Goal: Find contact information: Find contact information

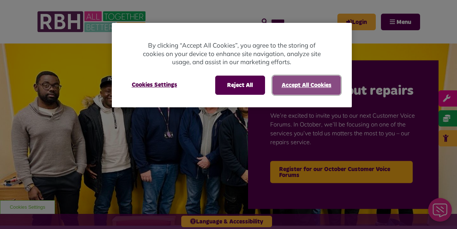
click at [302, 78] on button "Accept All Cookies" at bounding box center [307, 85] width 68 height 19
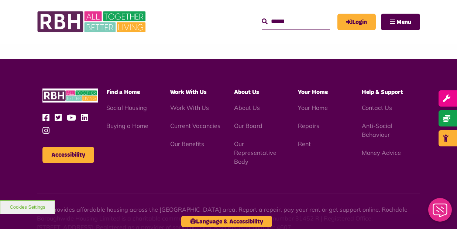
scroll to position [916, 0]
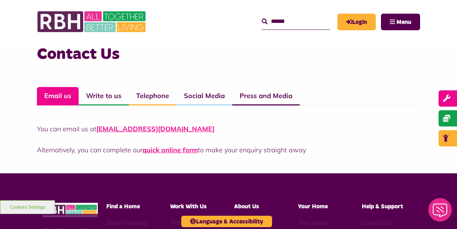
scroll to position [517, 0]
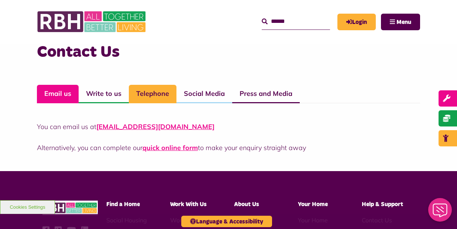
click at [161, 99] on link "Telephone" at bounding box center [153, 94] width 48 height 18
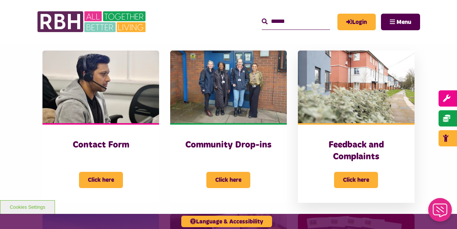
scroll to position [123, 0]
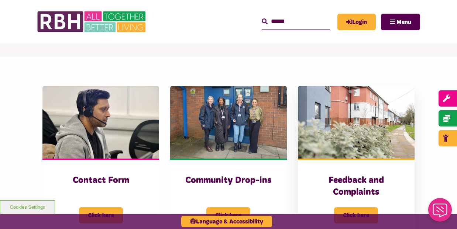
click at [367, 125] on img at bounding box center [356, 122] width 117 height 73
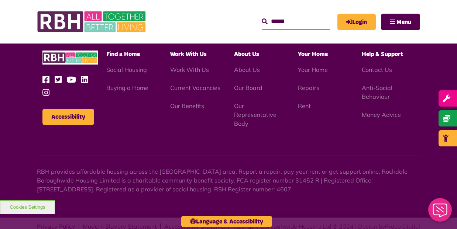
scroll to position [1324, 0]
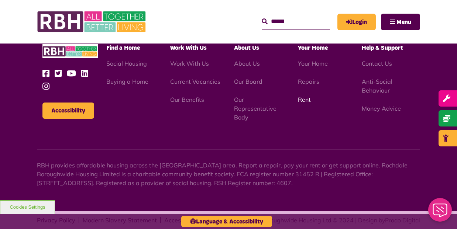
drag, startPoint x: 55, startPoint y: 7, endPoint x: 302, endPoint y: 91, distance: 260.9
click at [302, 96] on link "Rent" at bounding box center [304, 99] width 13 height 7
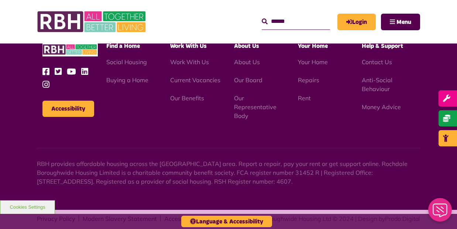
scroll to position [442, 0]
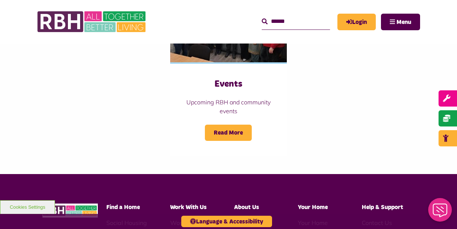
scroll to position [813, 0]
